Goal: Information Seeking & Learning: Learn about a topic

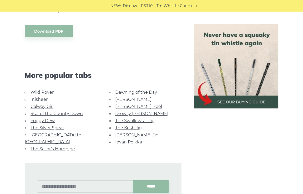
scroll to position [283, 0]
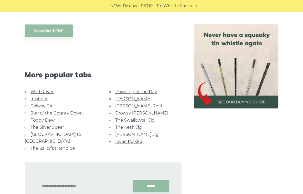
click at [126, 126] on link "The Kesh Jig" at bounding box center [128, 127] width 27 height 5
click at [46, 91] on link "Wild Rover" at bounding box center [42, 91] width 23 height 5
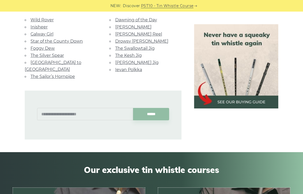
scroll to position [370, 0]
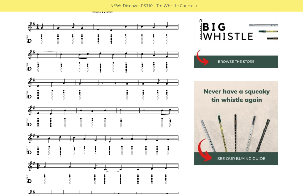
scroll to position [160, 0]
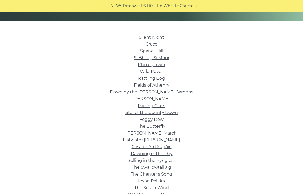
scroll to position [119, 0]
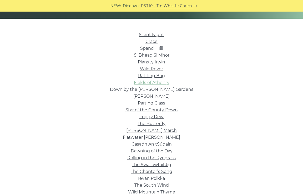
click at [154, 82] on link "Fields of Athenry" at bounding box center [152, 82] width 36 height 5
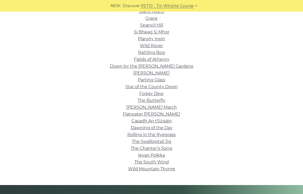
scroll to position [145, 0]
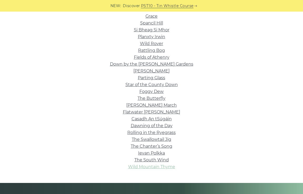
click at [161, 166] on link "Wild Mountain Thyme" at bounding box center [151, 166] width 47 height 5
click at [157, 78] on link "Parting Glass" at bounding box center [151, 77] width 27 height 5
click at [170, 65] on link "Down by the Sally Gardens" at bounding box center [151, 64] width 83 height 5
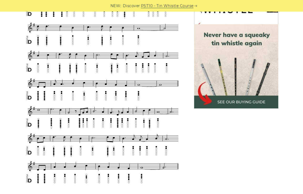
scroll to position [171, 0]
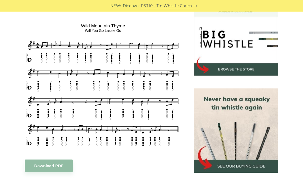
scroll to position [160, 0]
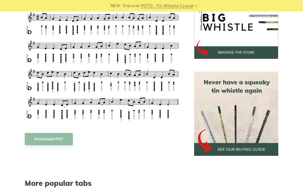
scroll to position [178, 0]
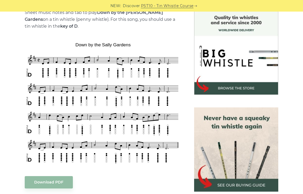
scroll to position [144, 0]
